Goal: Transaction & Acquisition: Purchase product/service

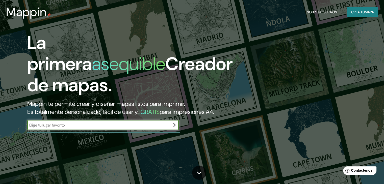
click at [357, 14] on font "Crea tu" at bounding box center [358, 12] width 14 height 5
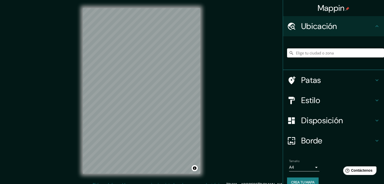
click at [311, 54] on input "Elige tu ciudad o zona" at bounding box center [335, 52] width 97 height 9
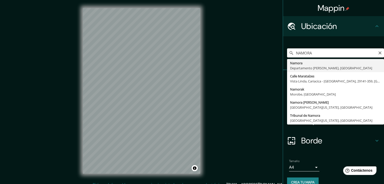
type input "Namora, Departamento de Cajamarca, Perú"
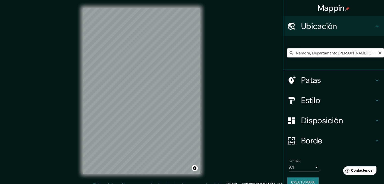
click at [300, 54] on input "Namora, Departamento de Cajamarca, Perú" at bounding box center [335, 52] width 97 height 9
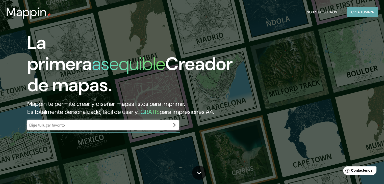
click at [370, 12] on font "mapa" at bounding box center [369, 12] width 9 height 5
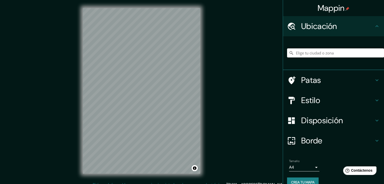
click at [304, 55] on input "Elige tu ciudad o zona" at bounding box center [335, 52] width 97 height 9
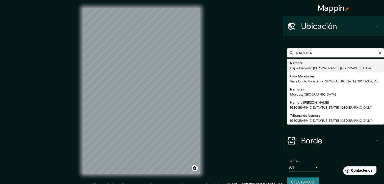
type input "Namora, Departamento de Cajamarca, Perú"
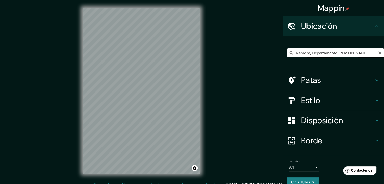
click at [306, 54] on input "Namora, Departamento de Cajamarca, Perú" at bounding box center [335, 52] width 97 height 9
click at [360, 47] on div "Namora, Departamento de Cajamarca, Perú" at bounding box center [335, 52] width 97 height 25
click at [369, 50] on input "Namora, Departamento de Cajamarca, Perú" at bounding box center [335, 52] width 97 height 9
drag, startPoint x: 369, startPoint y: 54, endPoint x: 214, endPoint y: 53, distance: 155.2
click at [214, 53] on div "Mappin Ubicación Namora, Departamento de Cajamarca, Perú Patas Estilo Disposici…" at bounding box center [192, 95] width 384 height 190
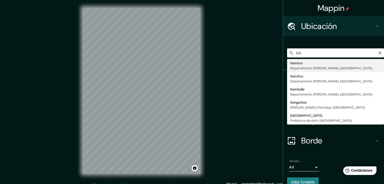
type input "Namora, Departamento de Cajamarca, Perú"
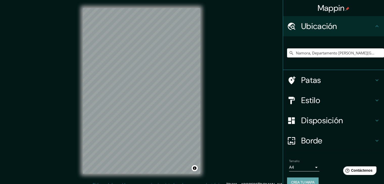
click at [309, 180] on font "Crea tu mapa" at bounding box center [302, 182] width 23 height 5
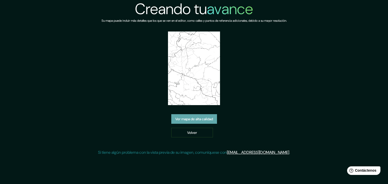
click at [211, 120] on font "Ver mapa de alta calidad" at bounding box center [194, 119] width 38 height 5
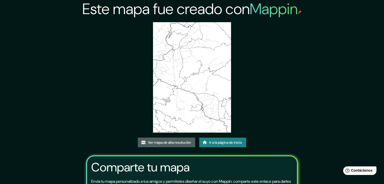
click at [175, 143] on font "Ver mapa de alta resolución" at bounding box center [169, 142] width 43 height 5
